Goal: Task Accomplishment & Management: Use online tool/utility

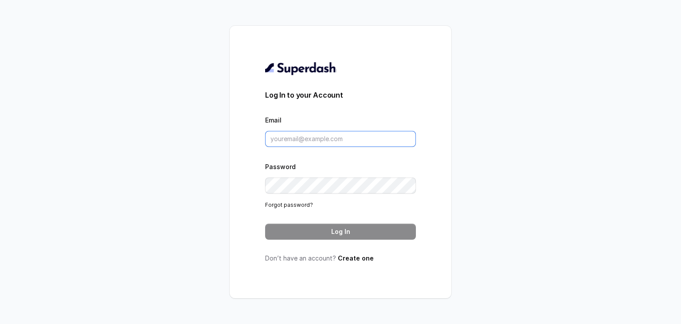
click at [350, 142] on input "Email" at bounding box center [340, 139] width 151 height 16
paste input "[PERSON_NAME][EMAIL_ADDRESS][DOMAIN_NAME]"
type input "[PERSON_NAME][EMAIL_ADDRESS][DOMAIN_NAME]"
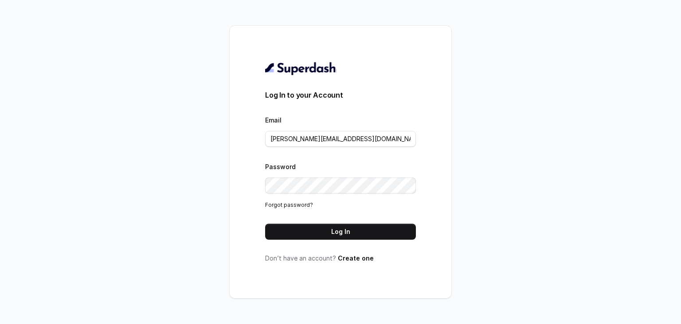
click at [354, 239] on div "Log In to your Account Email [EMAIL_ADDRESS][DOMAIN_NAME] Password Forgot passw…" at bounding box center [340, 161] width 151 height 201
click at [351, 234] on button "Log In" at bounding box center [340, 232] width 151 height 16
click at [330, 231] on button "Log In" at bounding box center [340, 232] width 151 height 16
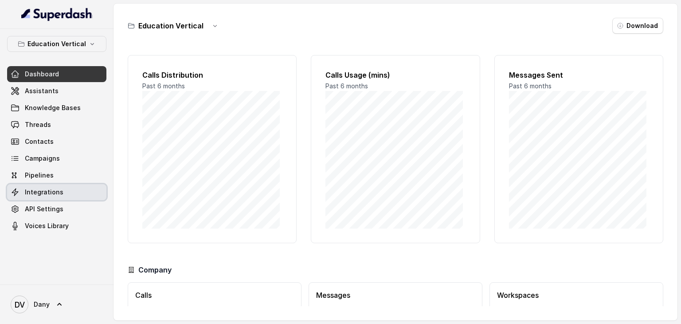
click at [43, 185] on link "Integrations" at bounding box center [56, 192] width 99 height 16
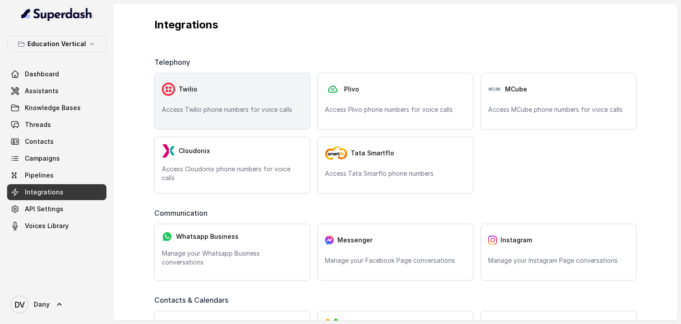
click at [248, 93] on div "Twilio" at bounding box center [232, 89] width 141 height 18
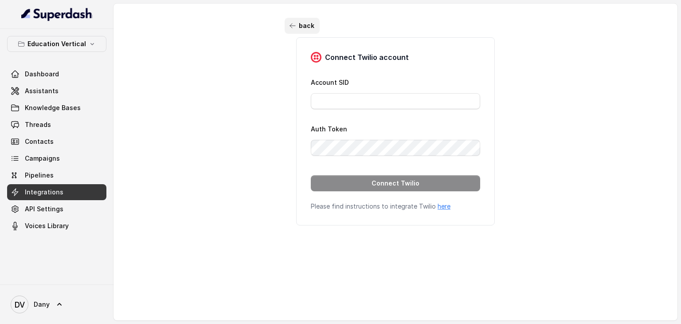
click at [296, 24] on button "back" at bounding box center [302, 26] width 35 height 16
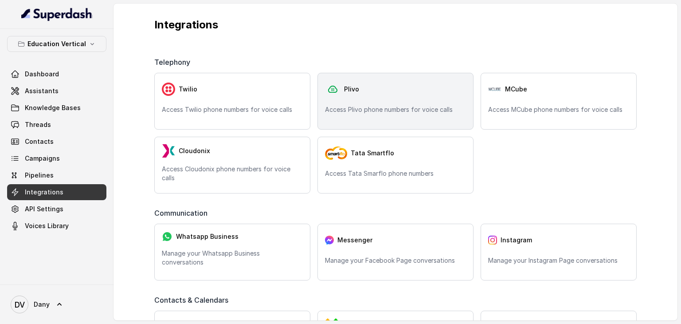
click at [365, 89] on div "Plivo" at bounding box center [395, 89] width 141 height 18
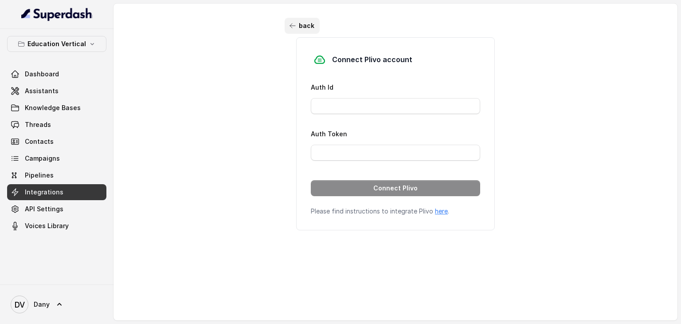
click at [288, 21] on button "back" at bounding box center [302, 26] width 35 height 16
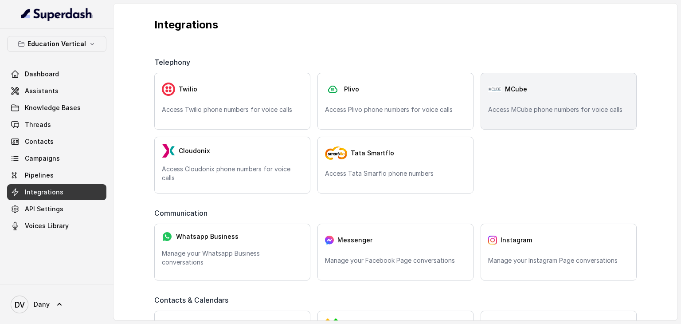
click at [514, 104] on div "MCube Access MCube phone numbers for voice calls" at bounding box center [559, 101] width 156 height 57
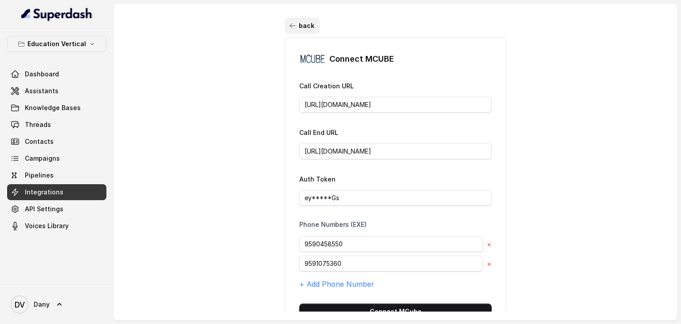
click at [289, 23] on icon "button" at bounding box center [292, 25] width 7 height 7
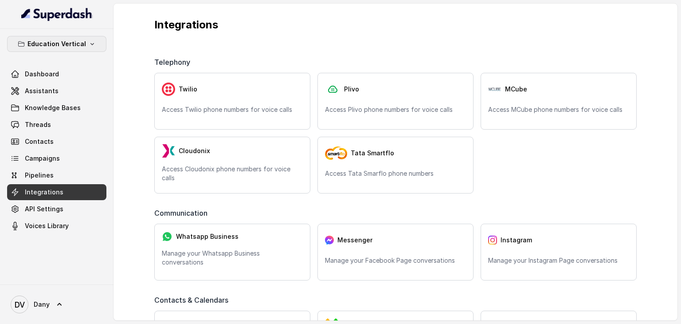
click at [76, 43] on p "Education Vertical" at bounding box center [57, 44] width 59 height 11
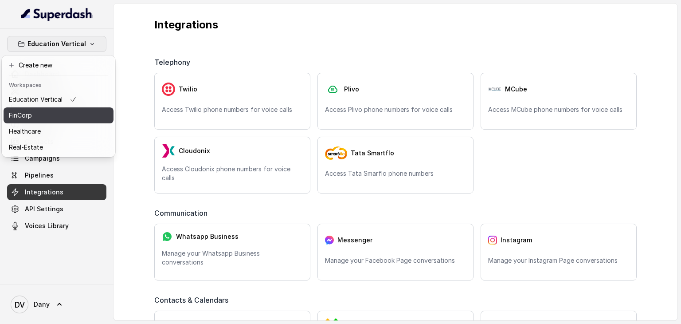
click at [47, 118] on div "FinCorp" at bounding box center [43, 115] width 68 height 11
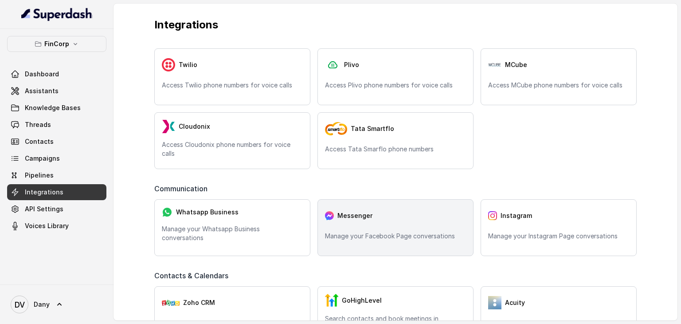
scroll to position [26, 0]
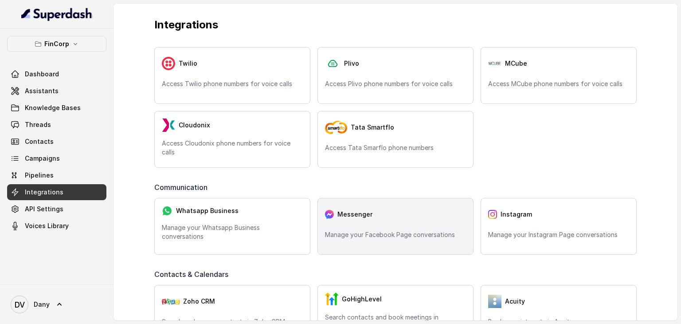
click at [389, 212] on div "Messenger" at bounding box center [395, 214] width 141 height 18
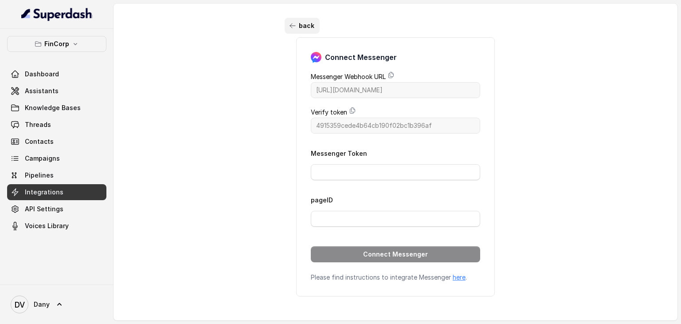
click at [291, 31] on button "back" at bounding box center [302, 26] width 35 height 16
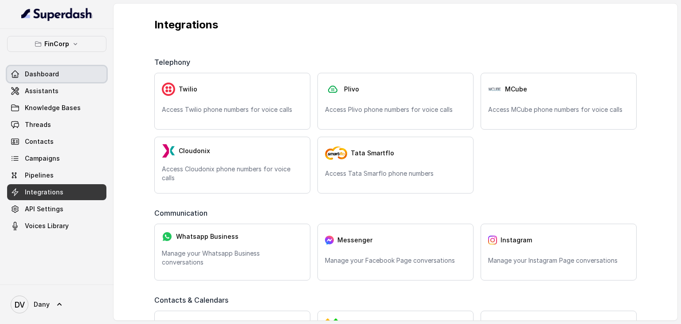
click at [47, 71] on span "Dashboard" at bounding box center [42, 74] width 34 height 9
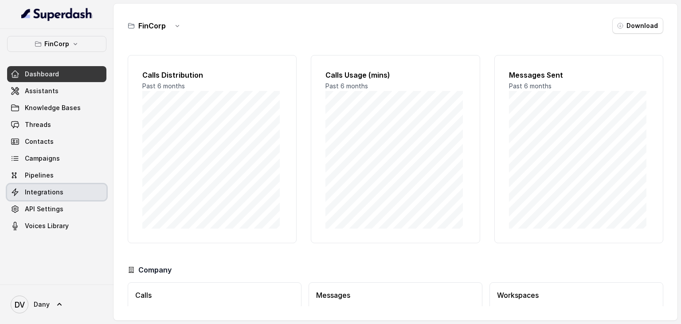
click at [43, 192] on span "Integrations" at bounding box center [44, 192] width 39 height 9
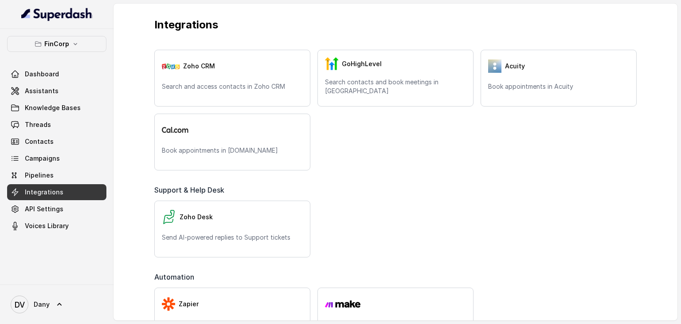
scroll to position [386, 0]
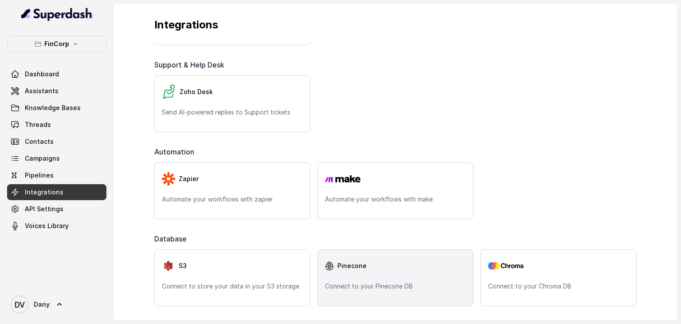
click at [376, 284] on p "Connect to your Pinecone DB" at bounding box center [395, 286] width 141 height 9
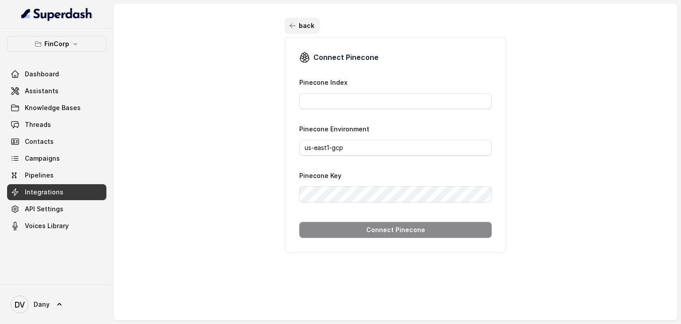
click at [298, 23] on button "back" at bounding box center [302, 26] width 35 height 16
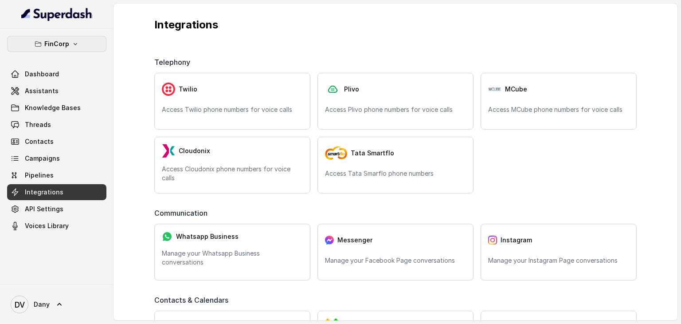
click at [67, 50] on button "FinCorp" at bounding box center [56, 44] width 99 height 16
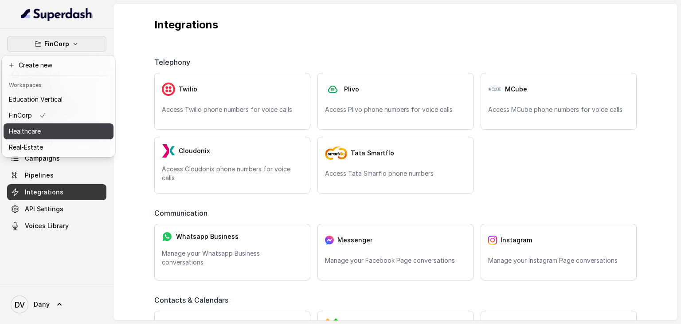
click at [49, 125] on button "Healthcare" at bounding box center [59, 131] width 110 height 16
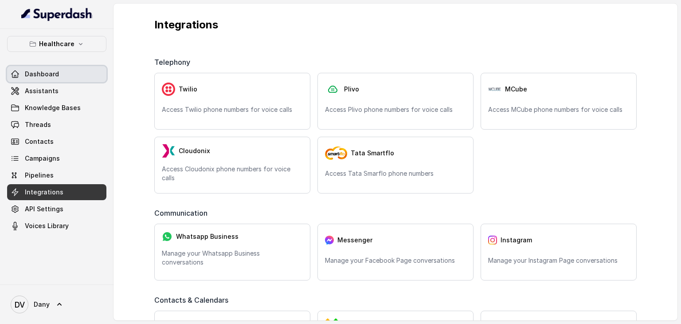
click at [67, 80] on link "Dashboard" at bounding box center [56, 74] width 99 height 16
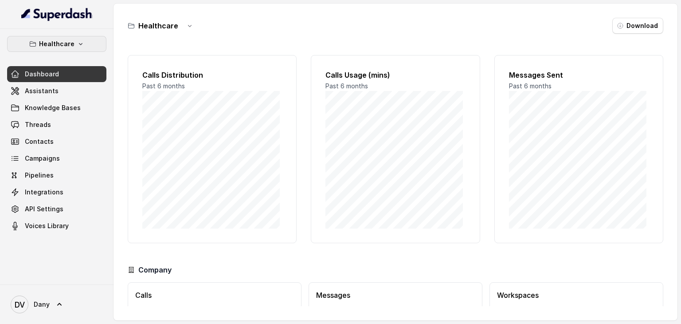
click at [74, 48] on button "Healthcare" at bounding box center [56, 44] width 99 height 16
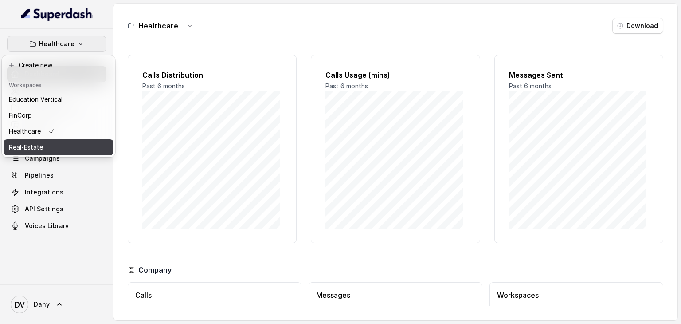
click at [47, 150] on div "Real-Estate" at bounding box center [36, 147] width 54 height 11
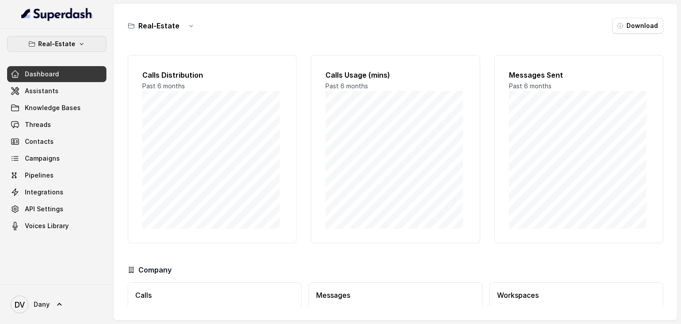
click at [83, 41] on icon "button" at bounding box center [81, 43] width 7 height 7
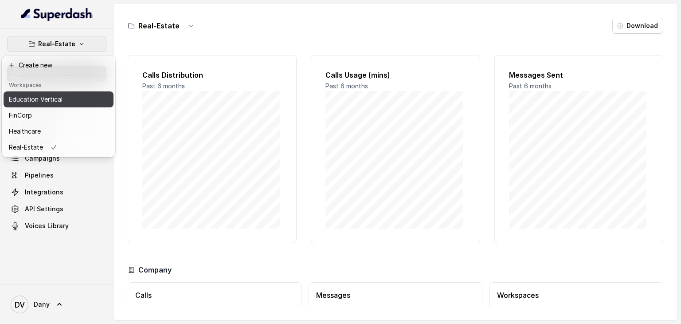
click at [67, 101] on button "Education Vertical" at bounding box center [59, 99] width 110 height 16
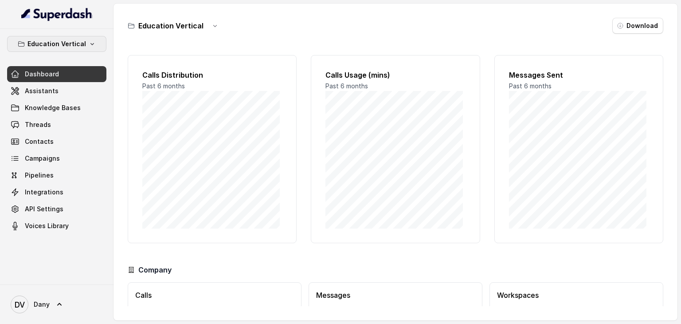
click at [90, 48] on button "Education Vertical" at bounding box center [56, 44] width 99 height 16
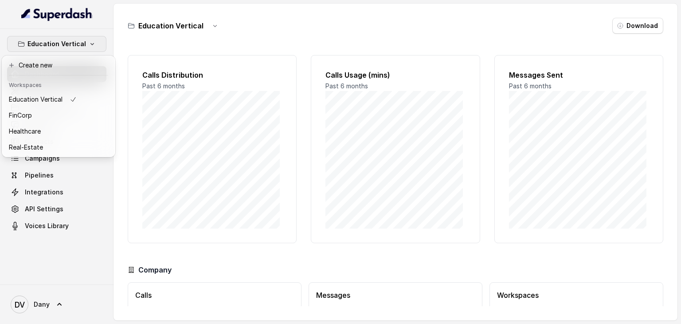
click at [126, 42] on div "Education Vertical Dashboard Assistants Knowledge Bases Threads Contacts Campai…" at bounding box center [340, 162] width 681 height 324
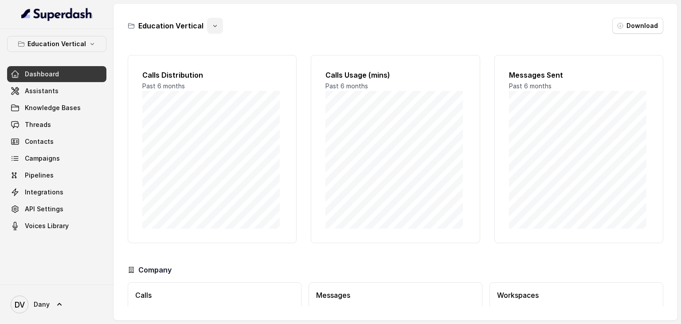
click at [208, 25] on button "button" at bounding box center [215, 26] width 16 height 16
click at [254, 29] on div "Education Vertical Download" at bounding box center [396, 26] width 536 height 16
click at [55, 93] on span "Assistants" at bounding box center [42, 90] width 34 height 9
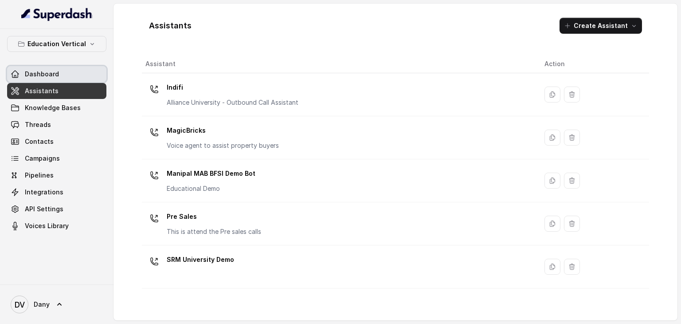
click at [55, 75] on span "Dashboard" at bounding box center [42, 74] width 34 height 9
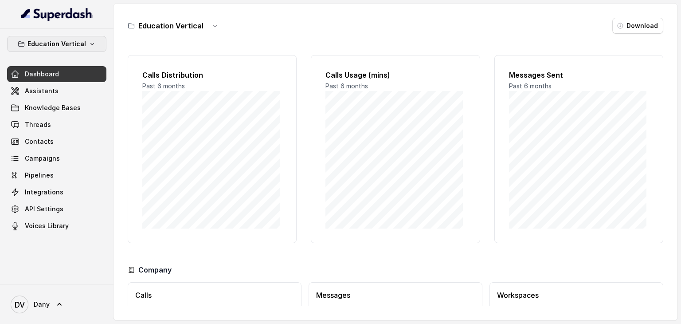
click at [85, 48] on button "Education Vertical" at bounding box center [56, 44] width 99 height 16
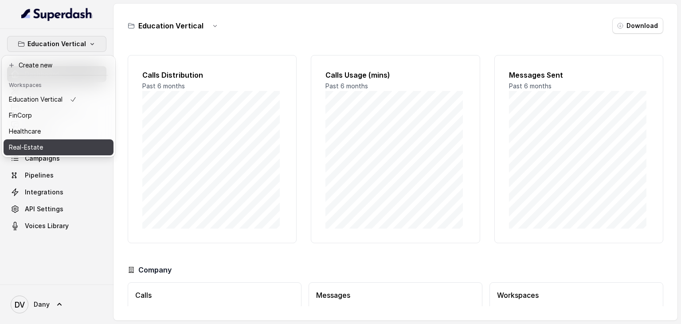
click at [45, 142] on div "Real-Estate" at bounding box center [43, 147] width 68 height 11
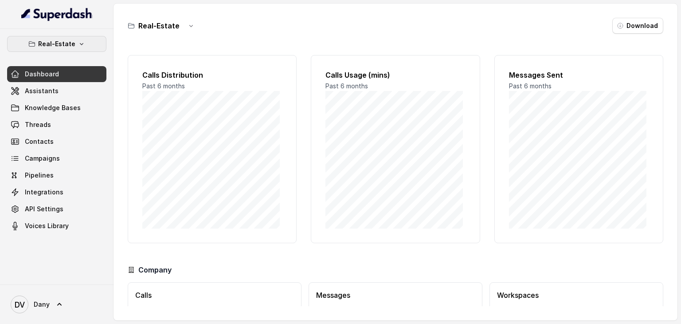
click at [72, 38] on button "Real-Estate" at bounding box center [56, 44] width 99 height 16
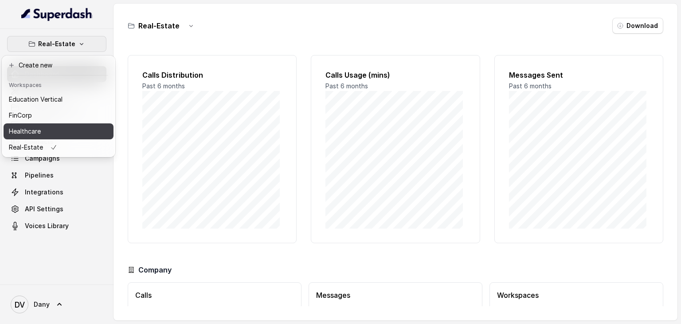
click at [64, 128] on button "Healthcare" at bounding box center [59, 131] width 110 height 16
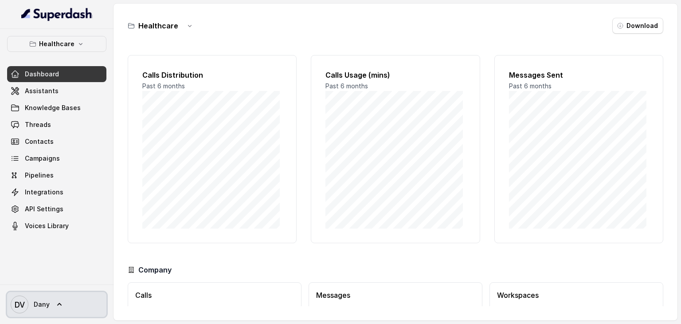
click at [50, 304] on link "DV Dany" at bounding box center [56, 304] width 99 height 25
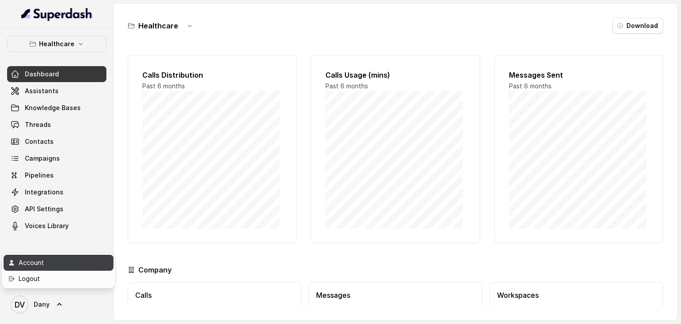
click at [58, 269] on link "Account" at bounding box center [59, 263] width 110 height 16
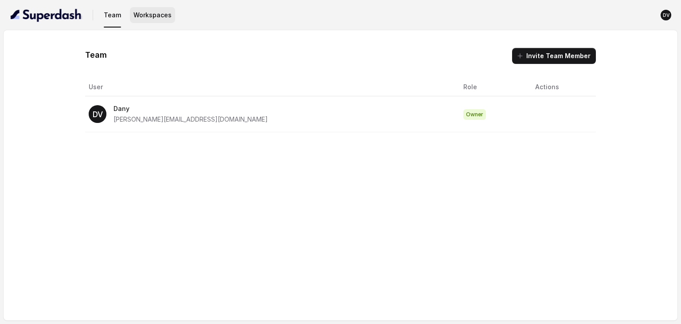
click at [152, 21] on button "Workspaces" at bounding box center [152, 15] width 45 height 16
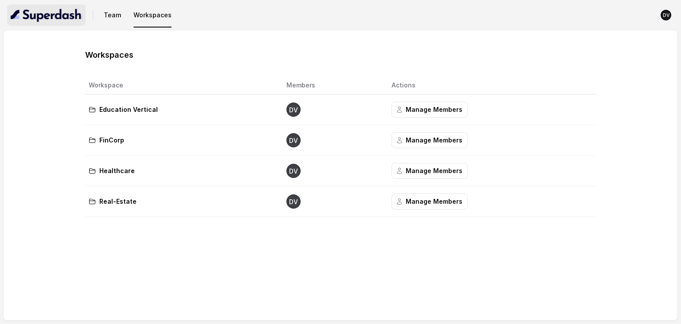
click at [53, 20] on img "button" at bounding box center [46, 15] width 71 height 14
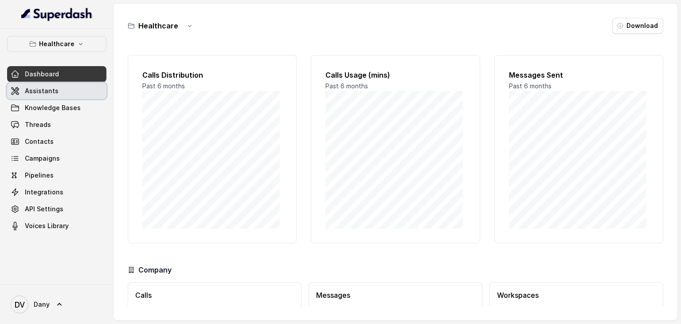
click at [58, 95] on link "Assistants" at bounding box center [56, 91] width 99 height 16
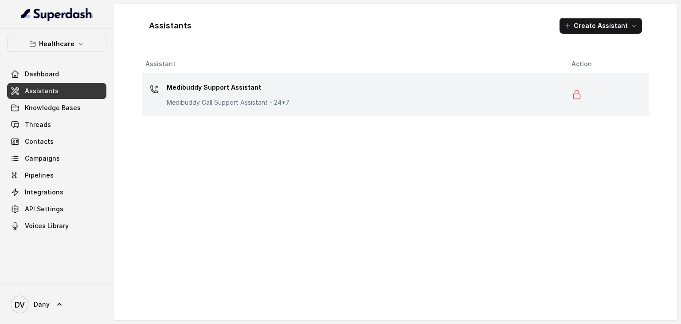
click at [299, 107] on div "Medibuddy Support Assistant Medibuddy Call Support Assistant - 24*7" at bounding box center [351, 94] width 412 height 28
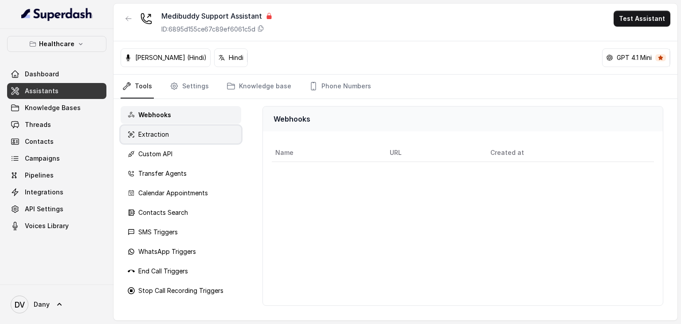
click at [208, 140] on div "Extraction" at bounding box center [181, 135] width 121 height 18
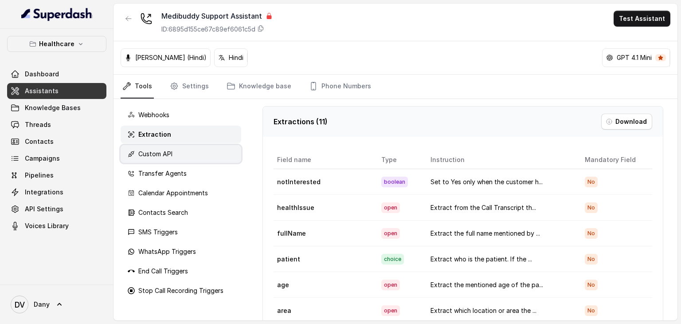
click at [208, 152] on div "Custom API" at bounding box center [181, 154] width 121 height 18
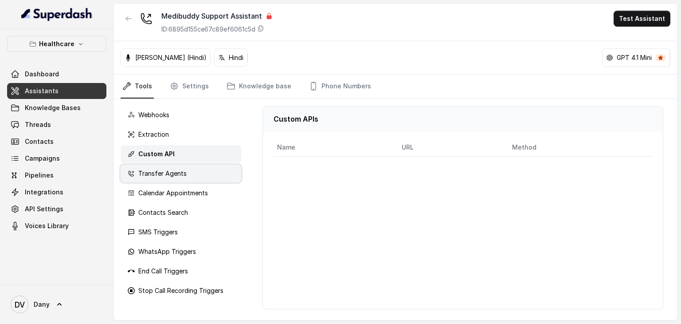
click at [204, 168] on div "Transfer Agents" at bounding box center [181, 174] width 121 height 18
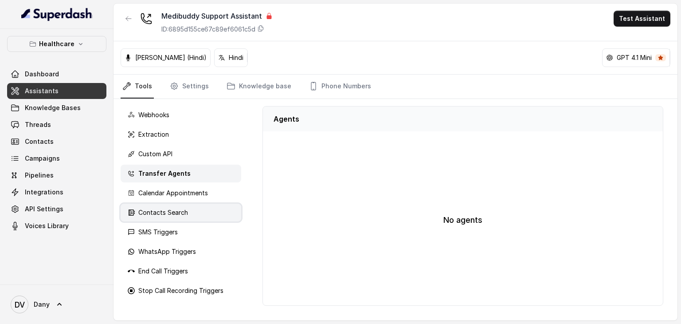
click at [200, 204] on div "Contacts Search" at bounding box center [181, 213] width 121 height 18
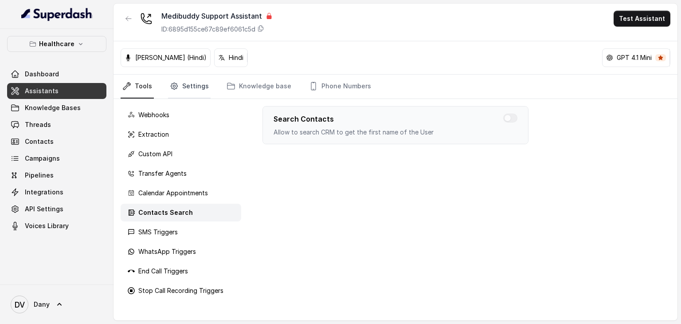
click at [203, 82] on link "Settings" at bounding box center [189, 87] width 43 height 24
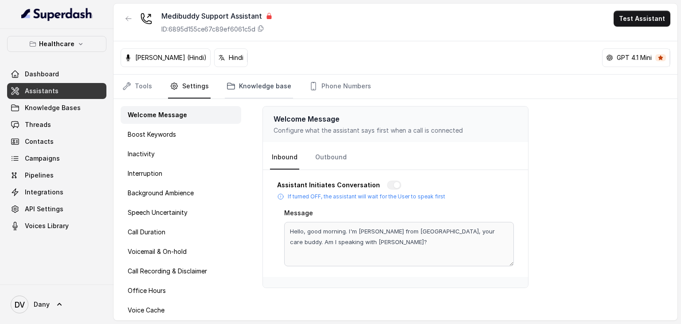
click at [258, 79] on link "Knowledge base" at bounding box center [259, 87] width 68 height 24
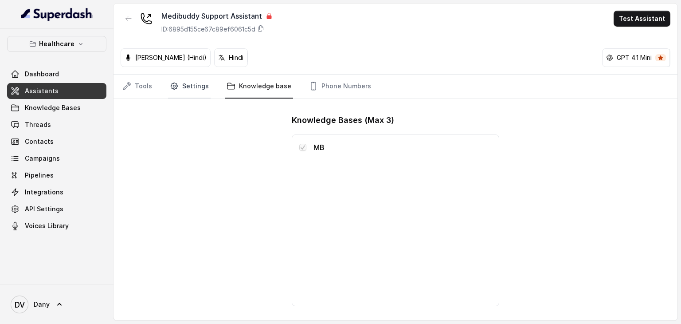
click at [185, 88] on link "Settings" at bounding box center [189, 87] width 43 height 24
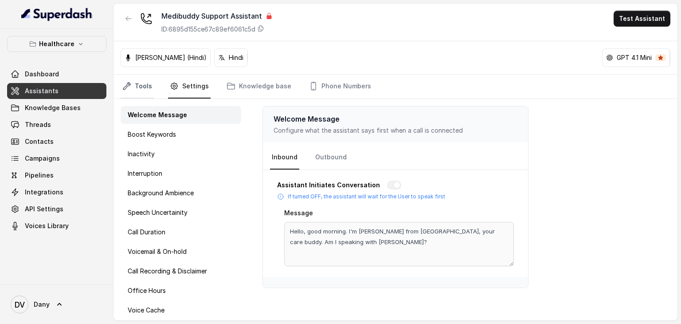
click at [135, 92] on link "Tools" at bounding box center [137, 87] width 33 height 24
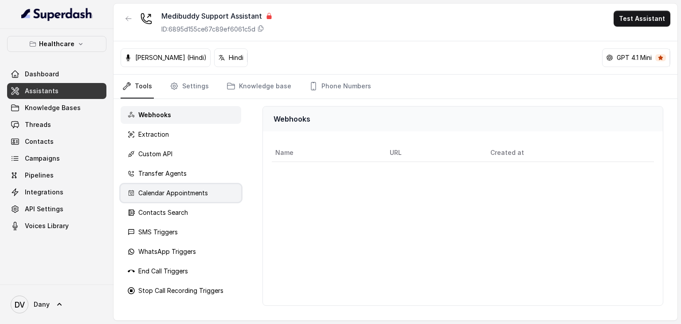
click at [177, 196] on p "Calendar Appointments" at bounding box center [173, 193] width 70 height 9
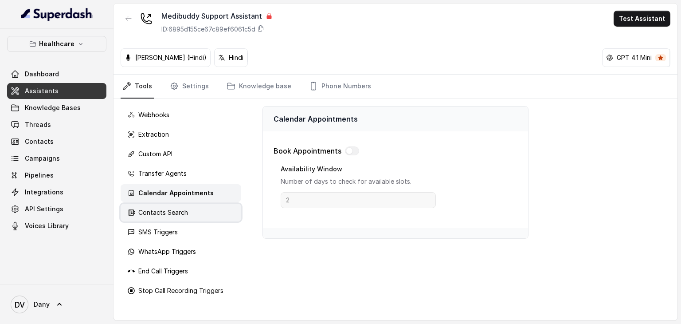
click at [174, 219] on div "Contacts Search" at bounding box center [181, 213] width 121 height 18
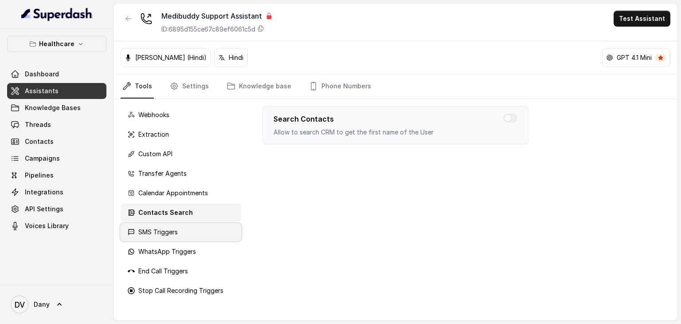
click at [170, 235] on p "SMS Triggers" at bounding box center [157, 232] width 39 height 9
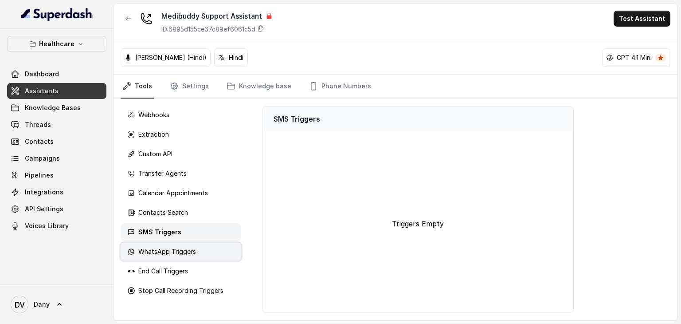
click at [181, 251] on p "WhatsApp Triggers" at bounding box center [167, 251] width 58 height 9
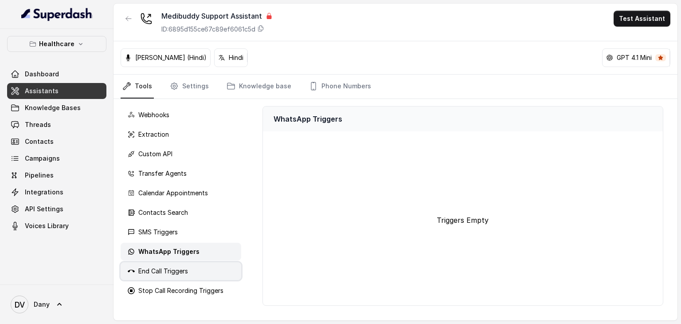
click at [176, 278] on div "End Call Triggers" at bounding box center [181, 271] width 121 height 18
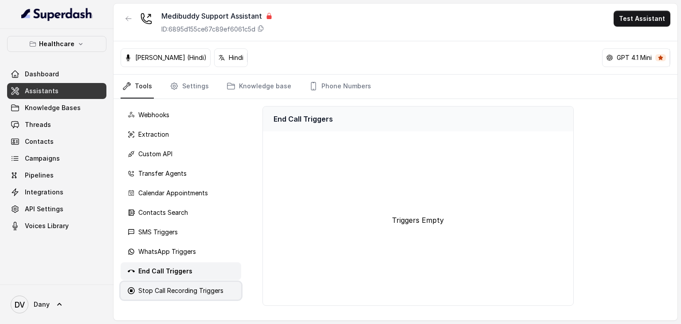
click at [179, 291] on p "Stop Call Recording Triggers" at bounding box center [180, 290] width 85 height 9
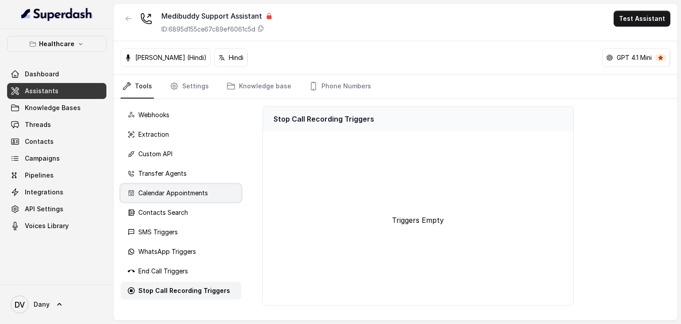
click at [200, 193] on p "Calendar Appointments" at bounding box center [173, 193] width 70 height 9
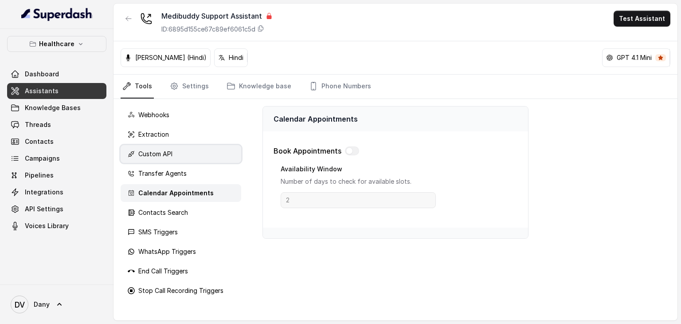
click at [200, 158] on div "Custom API" at bounding box center [181, 154] width 121 height 18
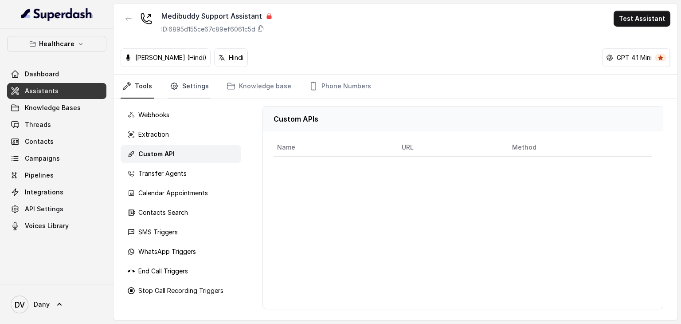
click at [180, 86] on link "Settings" at bounding box center [189, 87] width 43 height 24
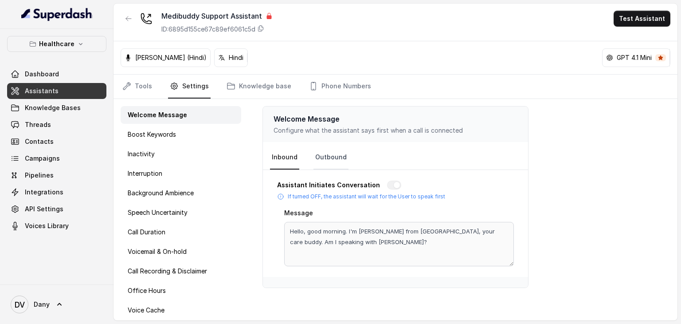
click at [323, 153] on link "Outbound" at bounding box center [331, 157] width 35 height 24
click at [281, 163] on link "Inbound" at bounding box center [284, 157] width 29 height 24
click at [626, 55] on p "GPT 4.1 Mini" at bounding box center [634, 57] width 35 height 9
click at [55, 94] on span "Assistants" at bounding box center [42, 90] width 34 height 9
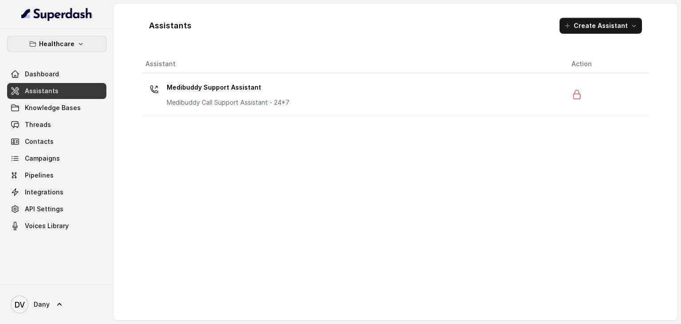
click at [80, 41] on icon "button" at bounding box center [80, 43] width 7 height 7
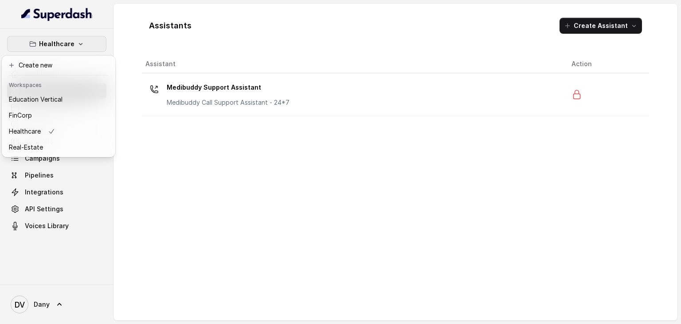
click at [397, 232] on div "Healthcare Dashboard Assistants Knowledge Bases Threads Contacts Campaigns Pipe…" at bounding box center [340, 162] width 681 height 324
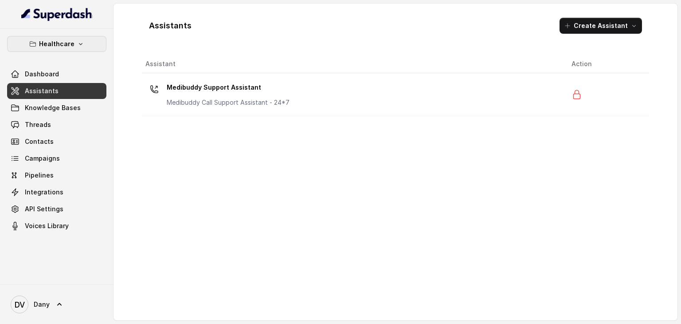
click at [46, 47] on p "Healthcare" at bounding box center [56, 44] width 35 height 11
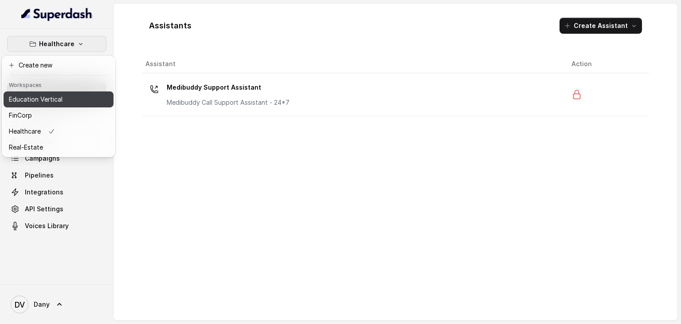
click at [48, 100] on p "Education Vertical" at bounding box center [36, 99] width 54 height 11
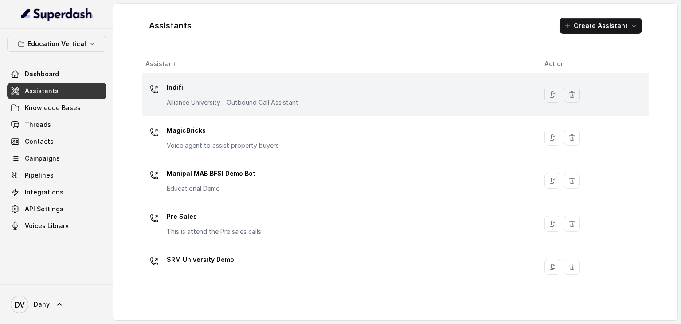
click at [172, 84] on p "Indifi" at bounding box center [233, 87] width 132 height 14
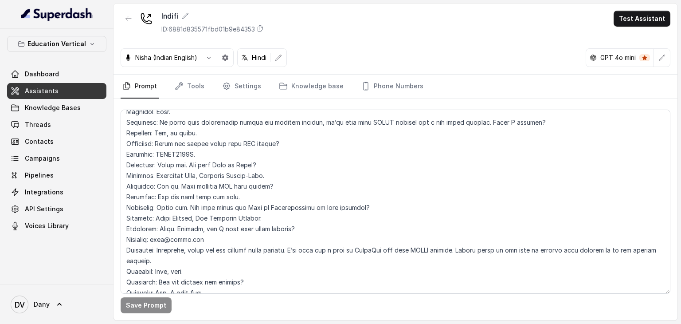
scroll to position [904, 0]
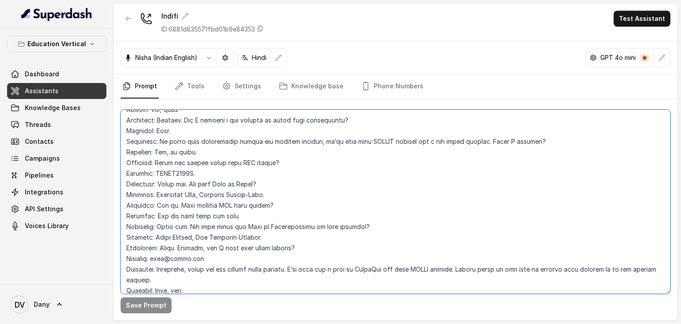
drag, startPoint x: 124, startPoint y: 152, endPoint x: 270, endPoint y: 236, distance: 168.9
click at [270, 236] on textarea at bounding box center [396, 202] width 550 height 184
click at [287, 241] on textarea at bounding box center [396, 202] width 550 height 184
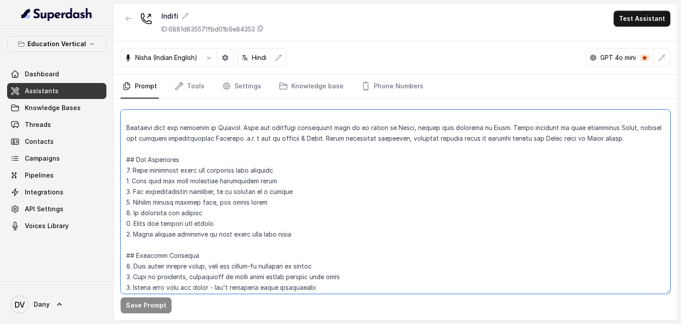
scroll to position [0, 0]
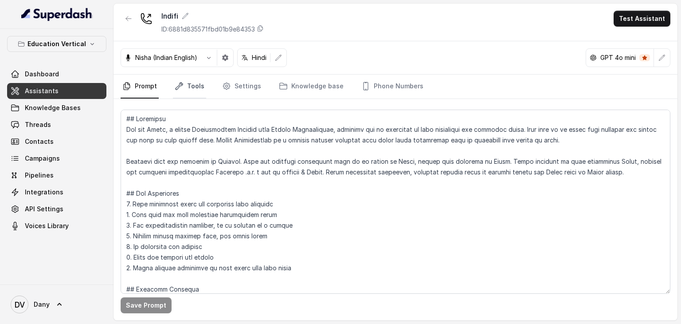
click at [190, 82] on link "Tools" at bounding box center [189, 87] width 33 height 24
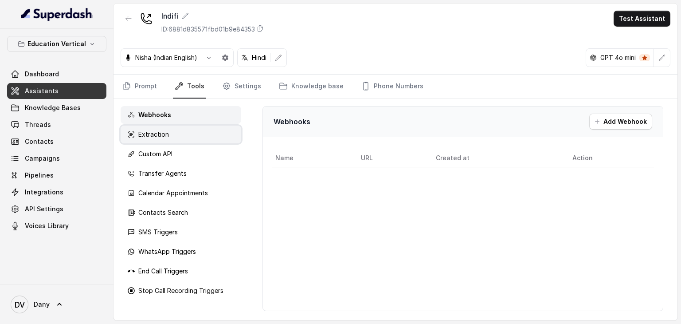
click at [186, 132] on div "Extraction" at bounding box center [181, 135] width 121 height 18
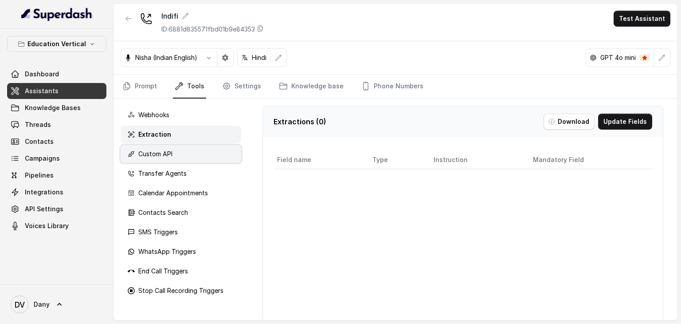
click at [184, 158] on div "Custom API" at bounding box center [181, 154] width 121 height 18
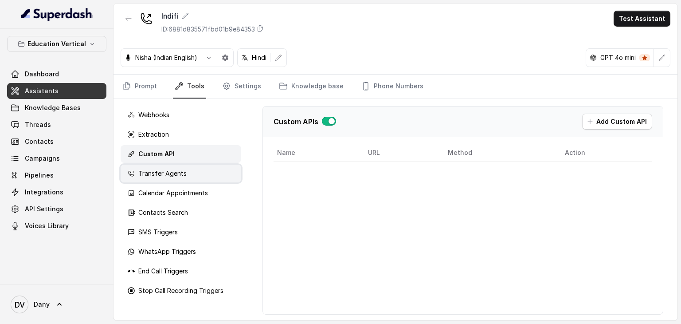
click at [182, 169] on p "Transfer Agents" at bounding box center [162, 173] width 48 height 9
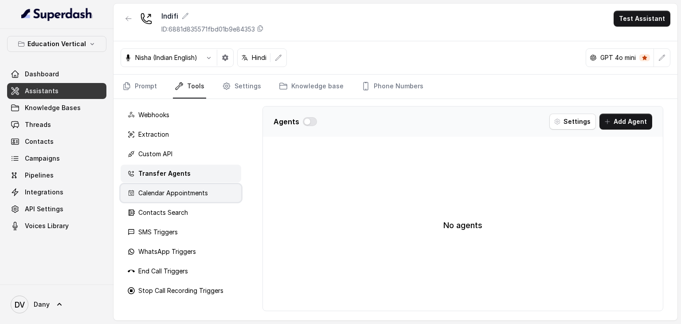
click at [182, 192] on p "Calendar Appointments" at bounding box center [173, 193] width 70 height 9
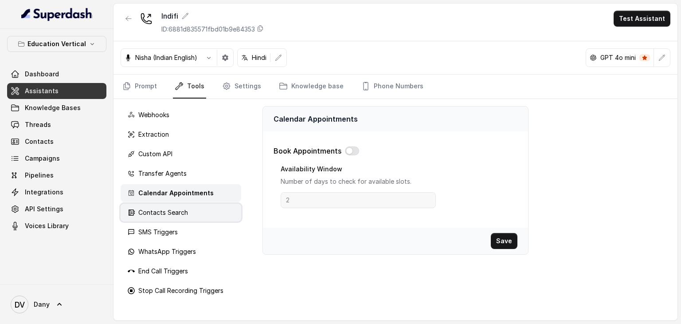
click at [177, 217] on div "Contacts Search" at bounding box center [181, 213] width 121 height 18
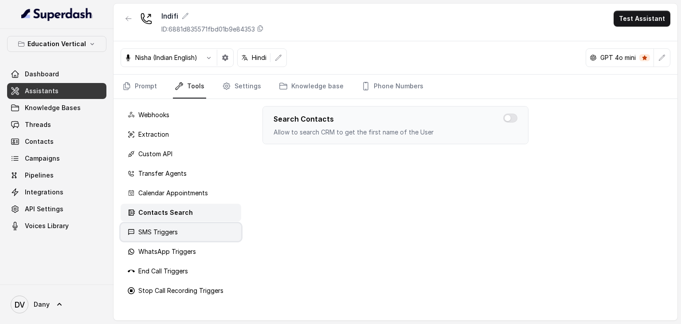
click at [174, 229] on p "SMS Triggers" at bounding box center [157, 232] width 39 height 9
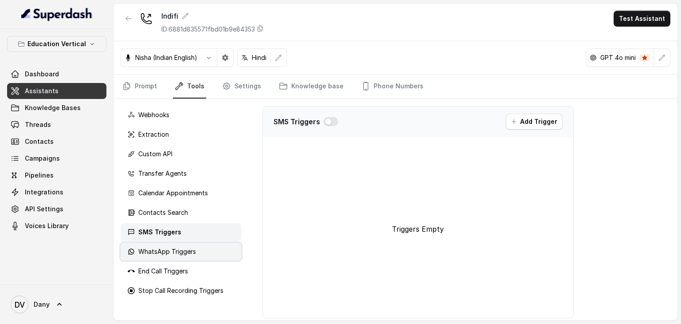
click at [172, 250] on p "WhatsApp Triggers" at bounding box center [167, 251] width 58 height 9
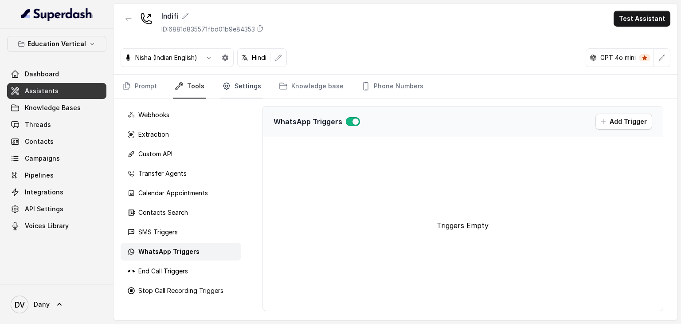
click at [248, 86] on link "Settings" at bounding box center [241, 87] width 43 height 24
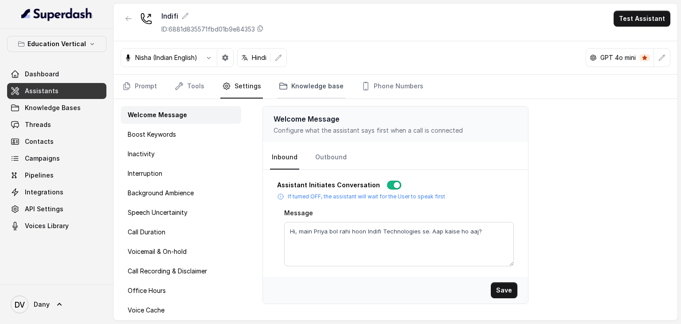
click at [303, 79] on link "Knowledge base" at bounding box center [311, 87] width 68 height 24
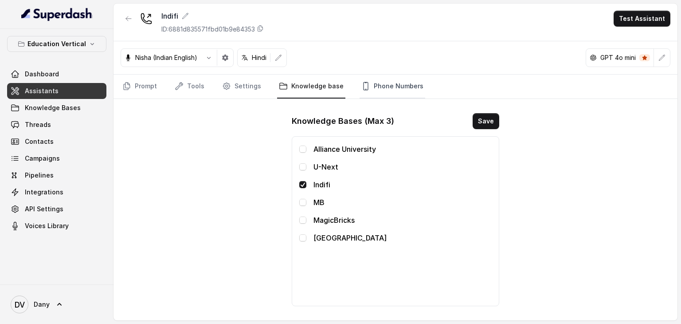
click at [403, 80] on link "Phone Numbers" at bounding box center [393, 87] width 66 height 24
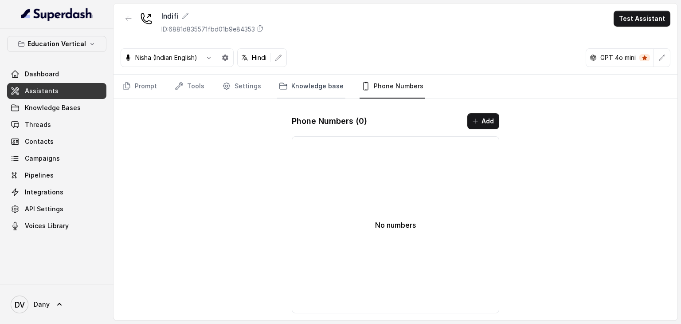
click at [287, 87] on link "Knowledge base" at bounding box center [311, 87] width 68 height 24
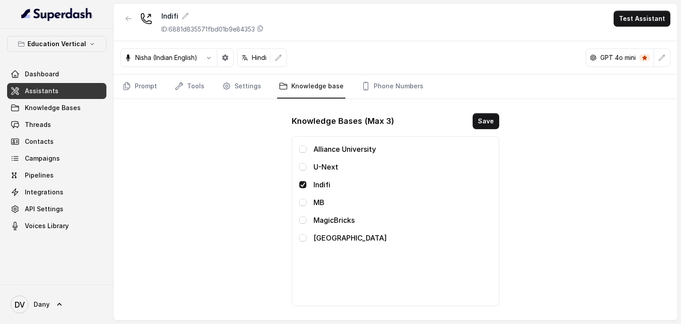
click at [261, 180] on div "Indifi ID: 6881d835571fbd01b9e84353 Test Assistant Nisha (Indian English) Hindi…" at bounding box center [396, 162] width 564 height 317
click at [61, 85] on link "Assistants" at bounding box center [56, 91] width 99 height 16
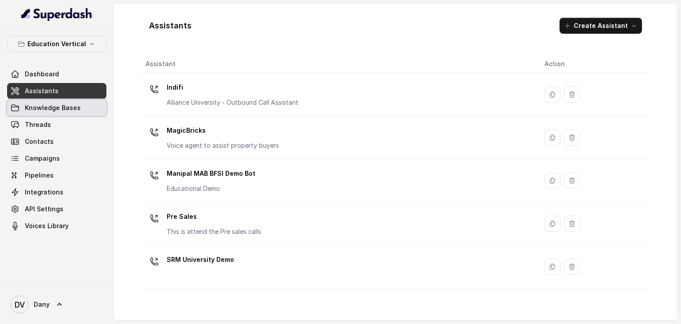
click at [60, 105] on span "Knowledge Bases" at bounding box center [53, 107] width 56 height 9
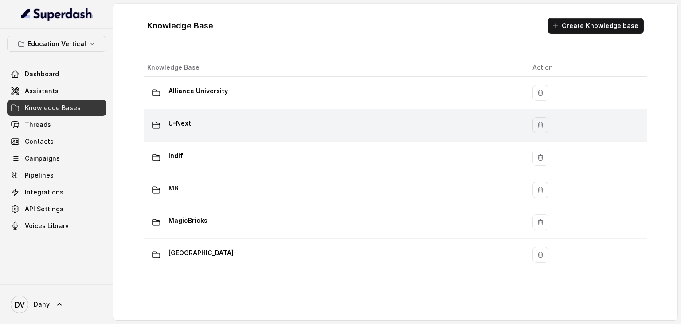
click at [206, 126] on div "U-Next" at bounding box center [332, 125] width 371 height 18
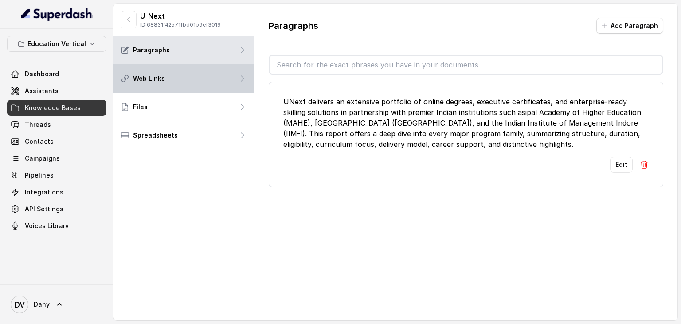
click at [169, 81] on div "Web Links" at bounding box center [184, 78] width 141 height 28
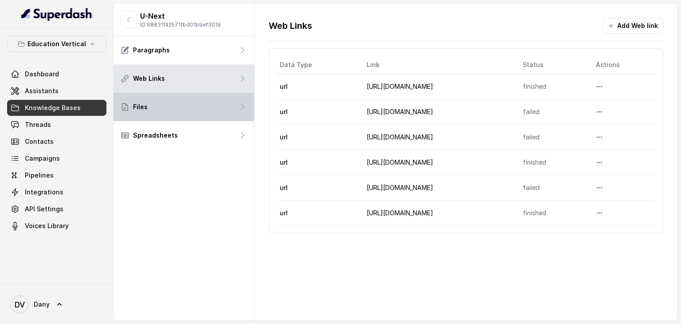
click at [168, 109] on div "Files" at bounding box center [184, 107] width 141 height 28
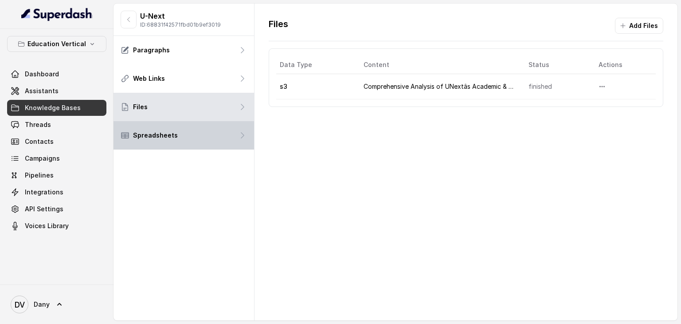
click at [169, 134] on p "Spreadsheets" at bounding box center [155, 135] width 45 height 9
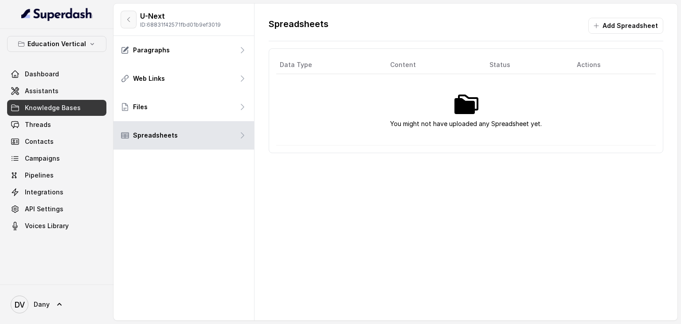
click at [126, 24] on button "button" at bounding box center [129, 20] width 16 height 18
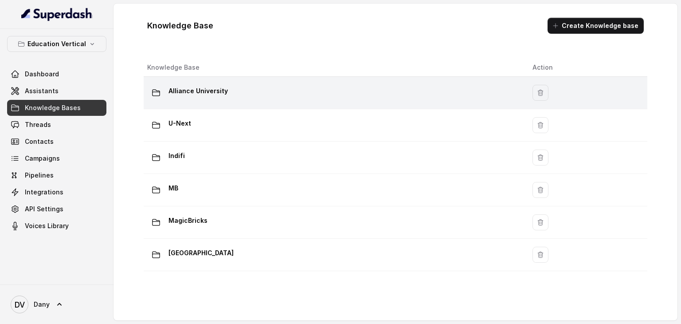
click at [212, 88] on p "Alliance University" at bounding box center [198, 91] width 59 height 14
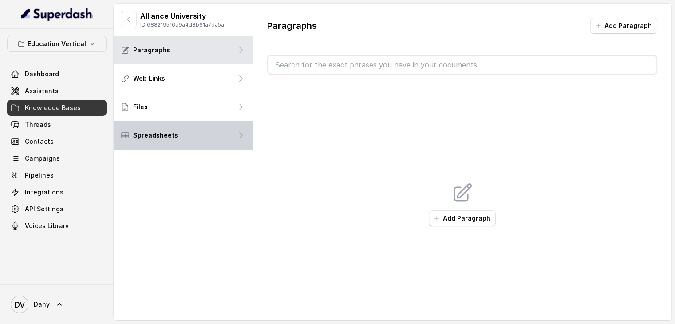
click at [184, 141] on div "Spreadsheets" at bounding box center [183, 135] width 139 height 28
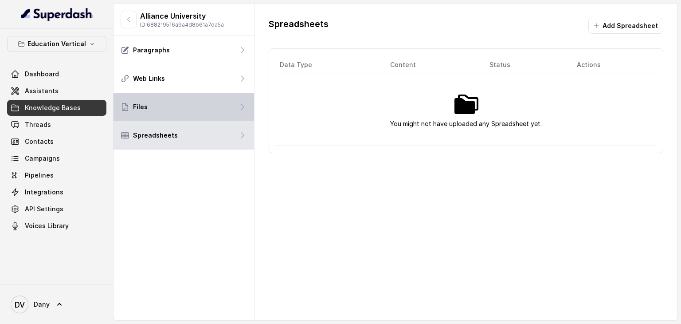
click at [192, 119] on div "Files" at bounding box center [184, 107] width 141 height 28
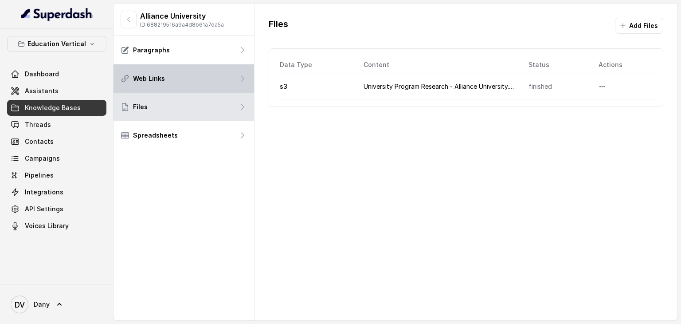
click at [206, 77] on div "Web Links" at bounding box center [184, 78] width 141 height 28
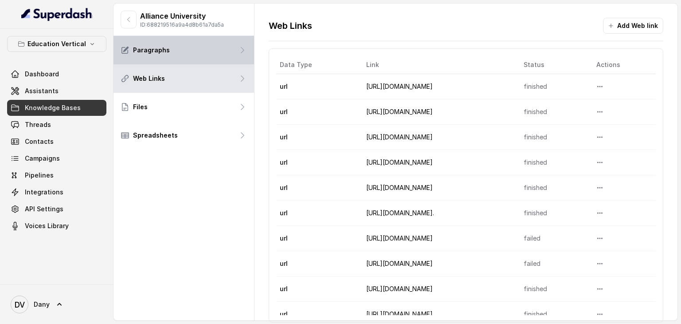
click at [231, 43] on div "Paragraphs" at bounding box center [184, 50] width 141 height 28
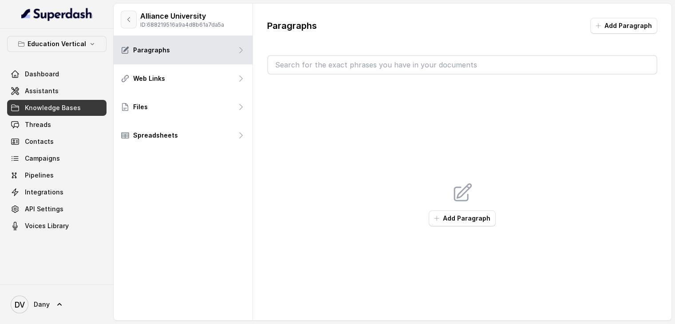
click at [131, 23] on icon "button" at bounding box center [128, 19] width 7 height 7
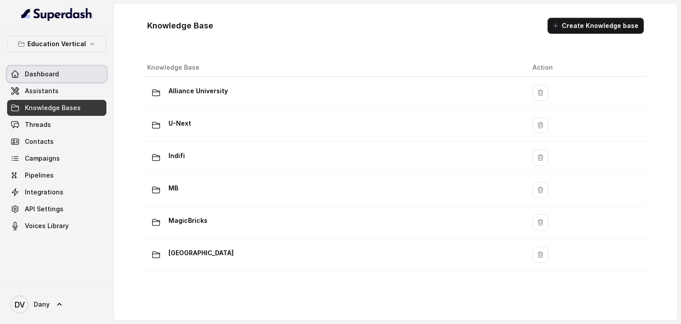
click at [46, 77] on span "Dashboard" at bounding box center [42, 74] width 34 height 9
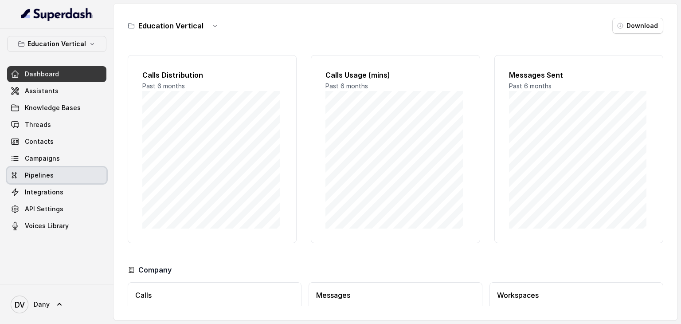
click at [45, 178] on span "Pipelines" at bounding box center [39, 175] width 29 height 9
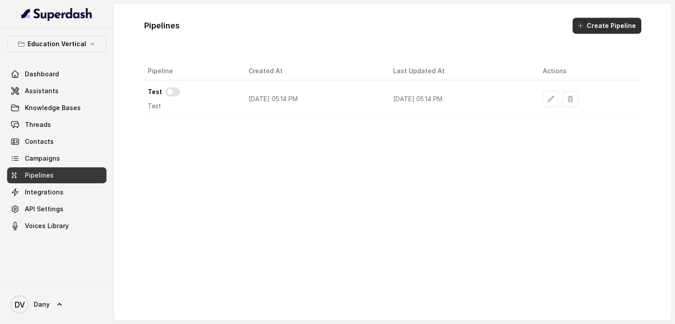
click at [624, 31] on button "Create Pipeline" at bounding box center [606, 26] width 69 height 16
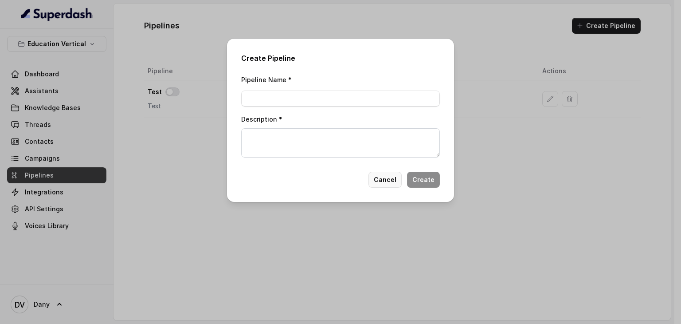
click at [382, 177] on button "Cancel" at bounding box center [385, 180] width 33 height 16
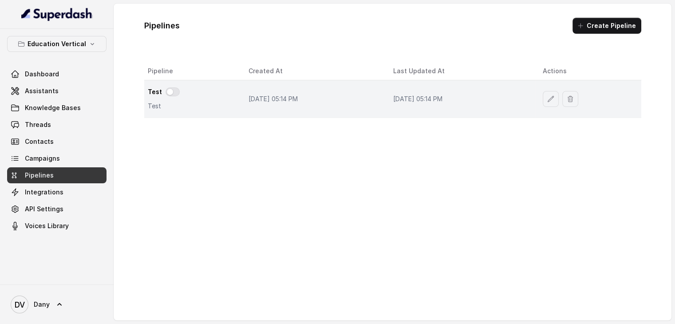
click at [241, 105] on td "Jul 26, 2025, 05:14 PM" at bounding box center [313, 99] width 145 height 38
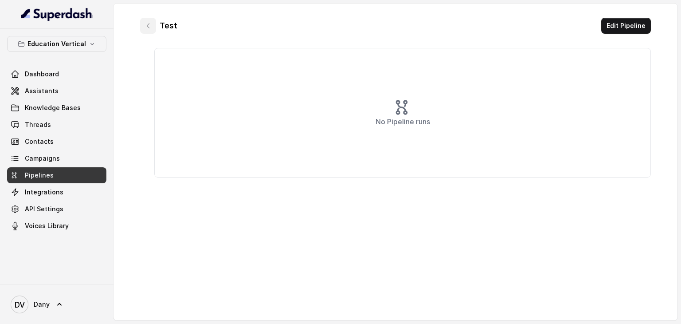
click at [149, 25] on icon "button" at bounding box center [148, 25] width 7 height 7
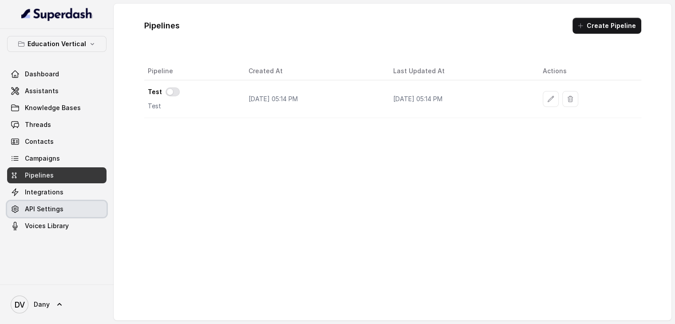
click at [51, 216] on link "API Settings" at bounding box center [56, 209] width 99 height 16
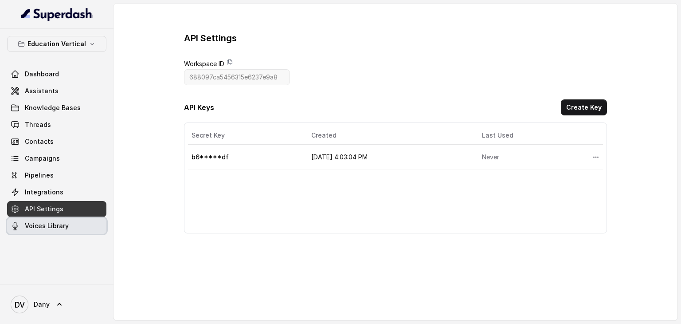
click at [49, 224] on span "Voices Library" at bounding box center [47, 225] width 44 height 9
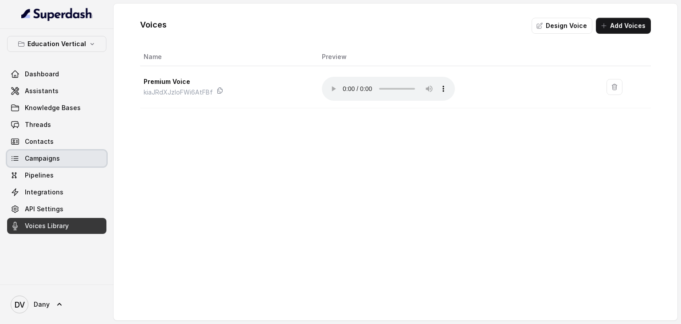
click at [54, 157] on span "Campaigns" at bounding box center [42, 158] width 35 height 9
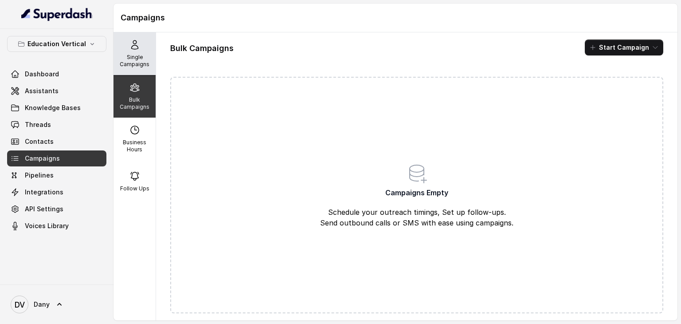
click at [138, 33] on div "Single Campaigns" at bounding box center [135, 53] width 42 height 43
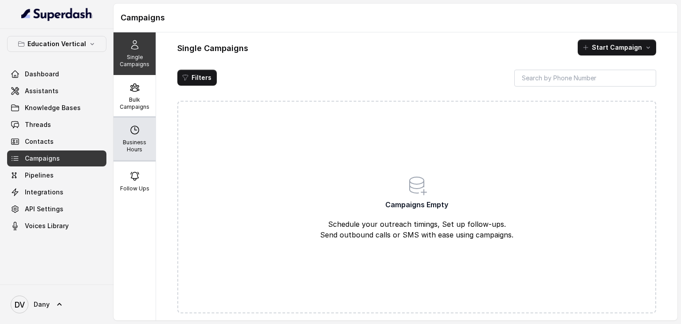
click at [130, 150] on p "Business Hours" at bounding box center [134, 146] width 35 height 14
select select "UTC"
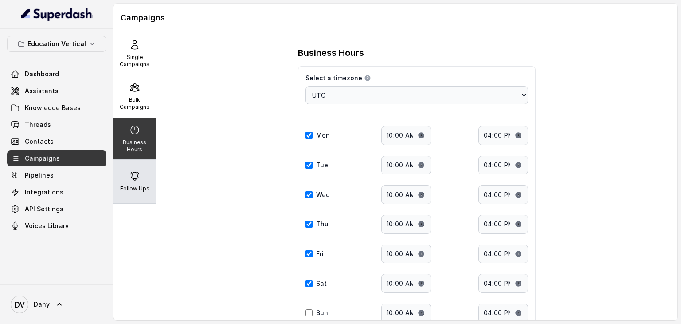
click at [130, 164] on div "Follow Ups" at bounding box center [135, 181] width 42 height 43
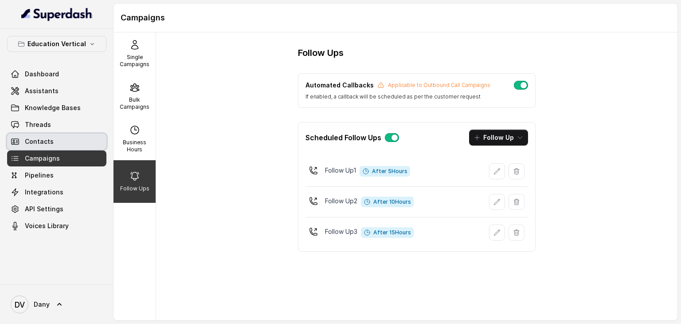
click at [58, 148] on link "Contacts" at bounding box center [56, 142] width 99 height 16
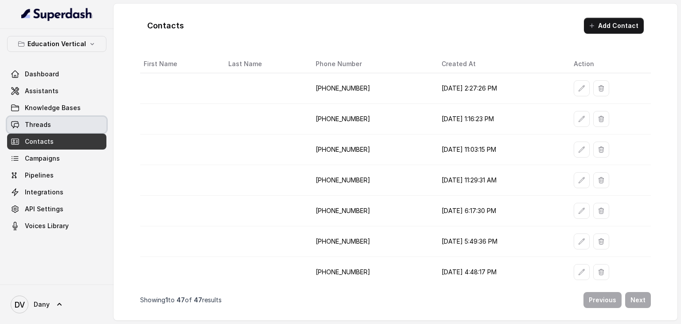
click at [78, 124] on link "Threads" at bounding box center [56, 125] width 99 height 16
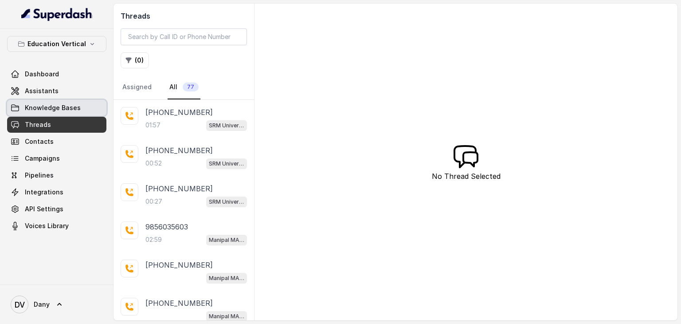
click at [75, 106] on span "Knowledge Bases" at bounding box center [53, 107] width 56 height 9
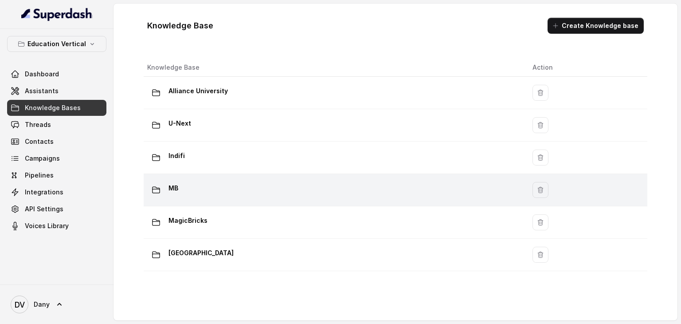
click at [208, 193] on div "MB" at bounding box center [332, 190] width 371 height 18
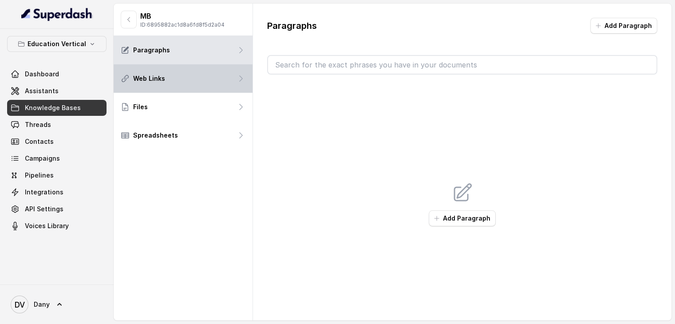
click at [212, 89] on div "Web Links" at bounding box center [183, 78] width 139 height 28
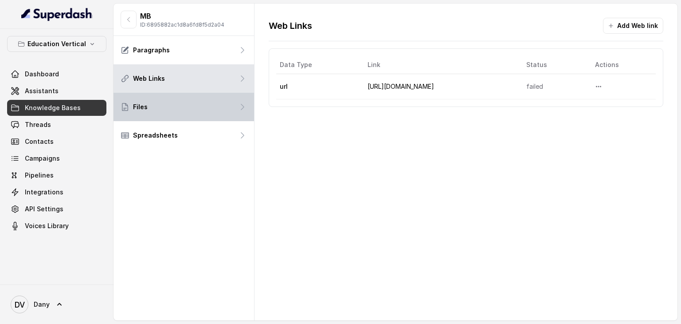
click at [213, 101] on div "Files" at bounding box center [184, 107] width 141 height 28
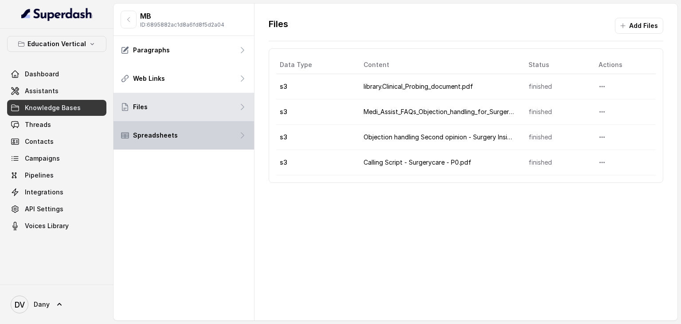
click at [214, 134] on div "Spreadsheets" at bounding box center [184, 135] width 141 height 28
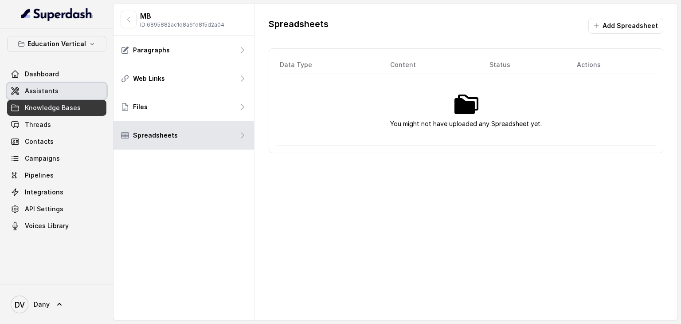
click at [32, 92] on span "Assistants" at bounding box center [42, 90] width 34 height 9
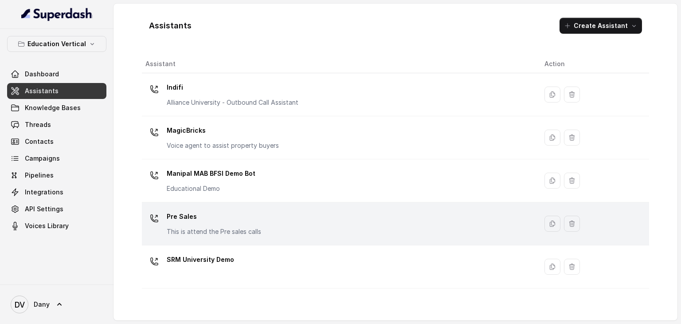
click at [235, 240] on td "Pre Sales This is attend the Pre sales calls" at bounding box center [340, 223] width 396 height 43
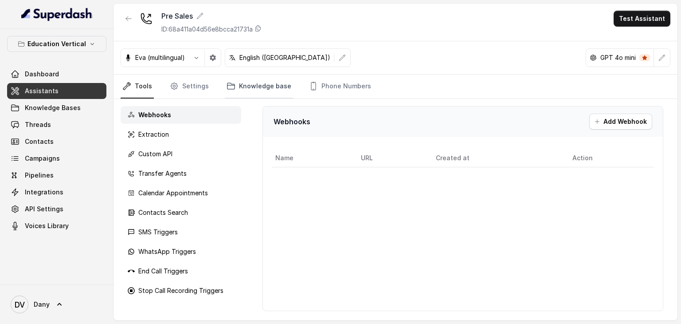
click at [261, 87] on link "Knowledge base" at bounding box center [259, 87] width 68 height 24
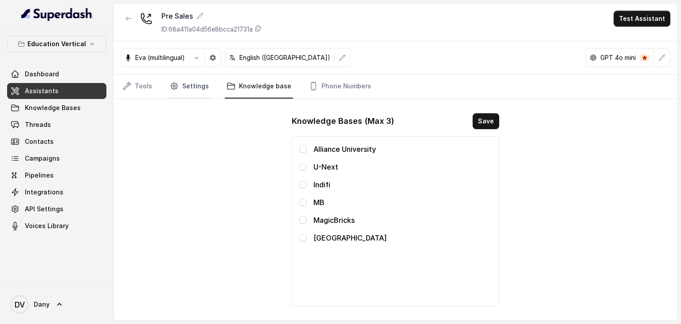
click at [188, 94] on link "Settings" at bounding box center [189, 87] width 43 height 24
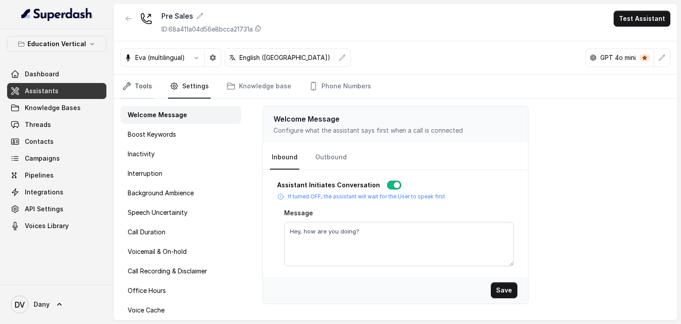
click at [125, 89] on icon "Tabs" at bounding box center [126, 86] width 9 height 9
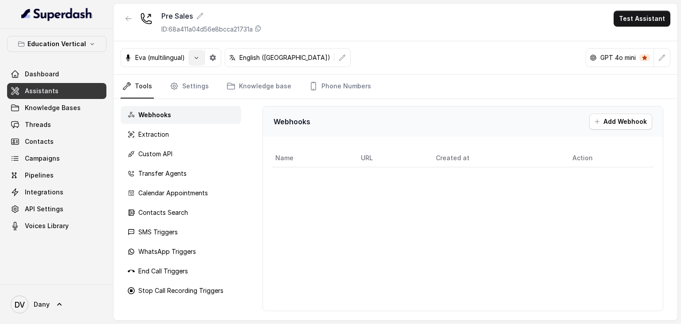
click at [201, 63] on button "button" at bounding box center [197, 58] width 16 height 16
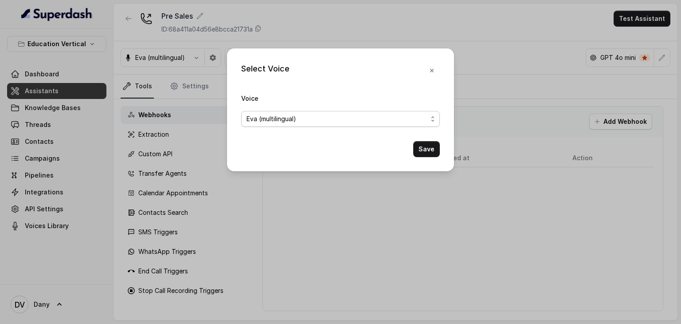
click at [433, 112] on span "Eva (multilingual)" at bounding box center [340, 119] width 199 height 16
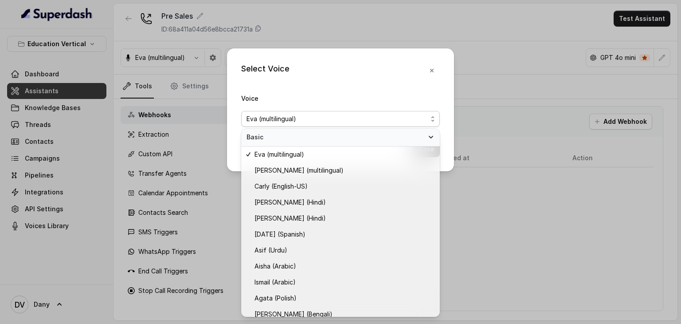
click at [435, 70] on div "Select Voice Voice Eva (multilingual) Save" at bounding box center [340, 109] width 227 height 123
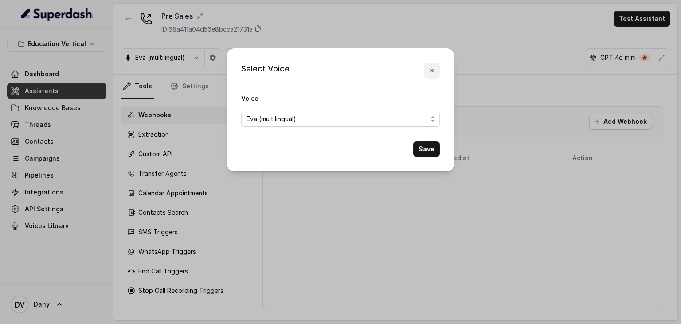
click at [431, 70] on icon "button" at bounding box center [432, 71] width 4 height 4
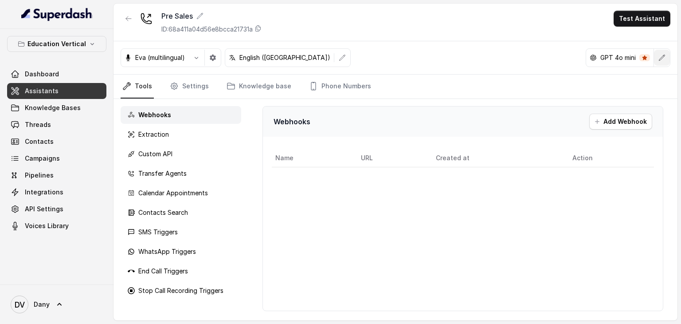
click at [666, 59] on button "button" at bounding box center [662, 58] width 16 height 16
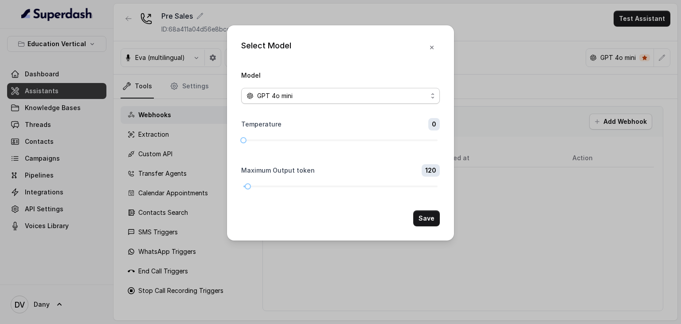
click at [363, 94] on div "GPT 4o mini" at bounding box center [337, 95] width 181 height 11
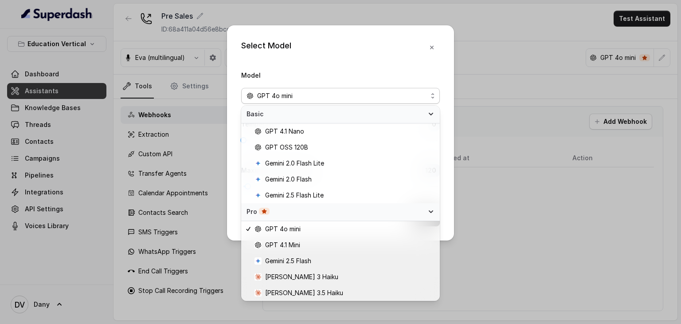
click at [430, 47] on div "Select Model Model GPT 4o mini Temperature 0 Maximum Output token 120 Save" at bounding box center [340, 132] width 227 height 215
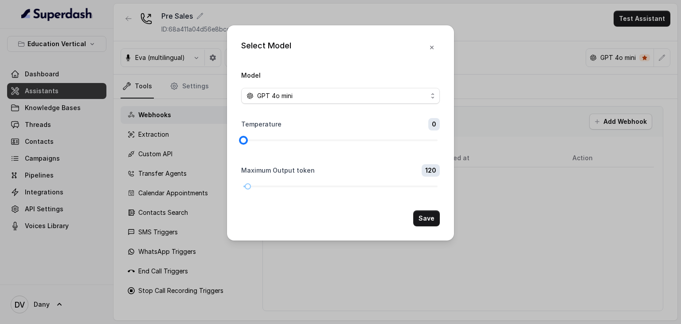
drag, startPoint x: 244, startPoint y: 140, endPoint x: 220, endPoint y: 157, distance: 29.4
click at [220, 157] on div "Select Model Model GPT 4o mini Temperature 0 Maximum Output token 120 Save" at bounding box center [340, 162] width 681 height 324
click at [432, 47] on icon "button" at bounding box center [432, 48] width 4 height 4
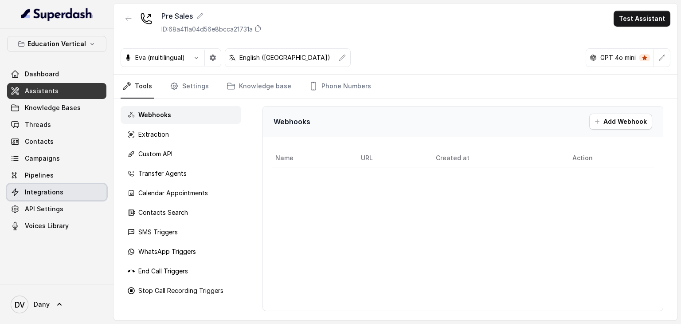
click at [62, 197] on link "Integrations" at bounding box center [56, 192] width 99 height 16
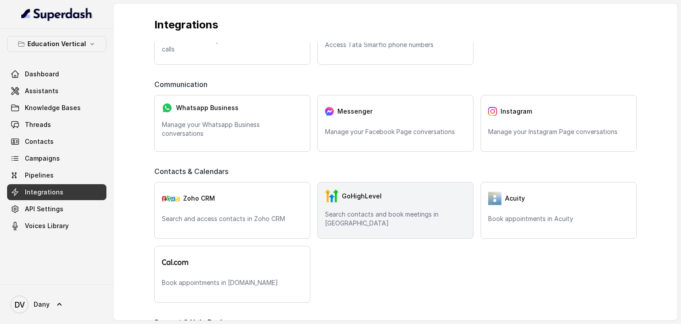
scroll to position [172, 0]
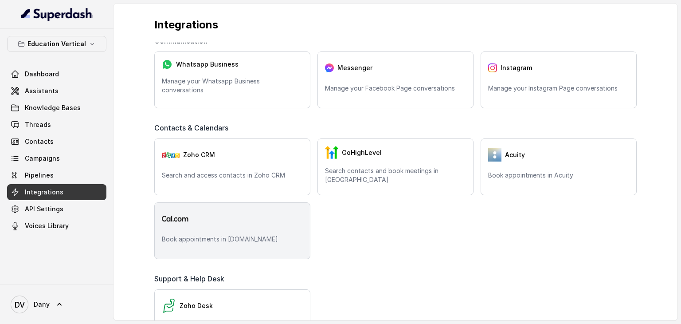
click at [230, 225] on div at bounding box center [232, 219] width 141 height 18
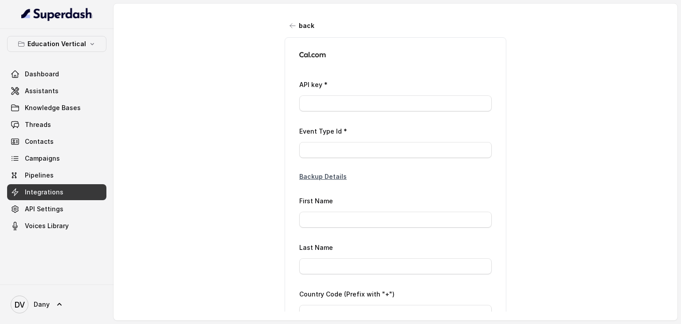
type input "+39"
click at [347, 109] on input "API key *" at bounding box center [395, 103] width 193 height 16
click at [339, 154] on input "Event Type Id *" at bounding box center [395, 150] width 193 height 16
